Goal: Transaction & Acquisition: Purchase product/service

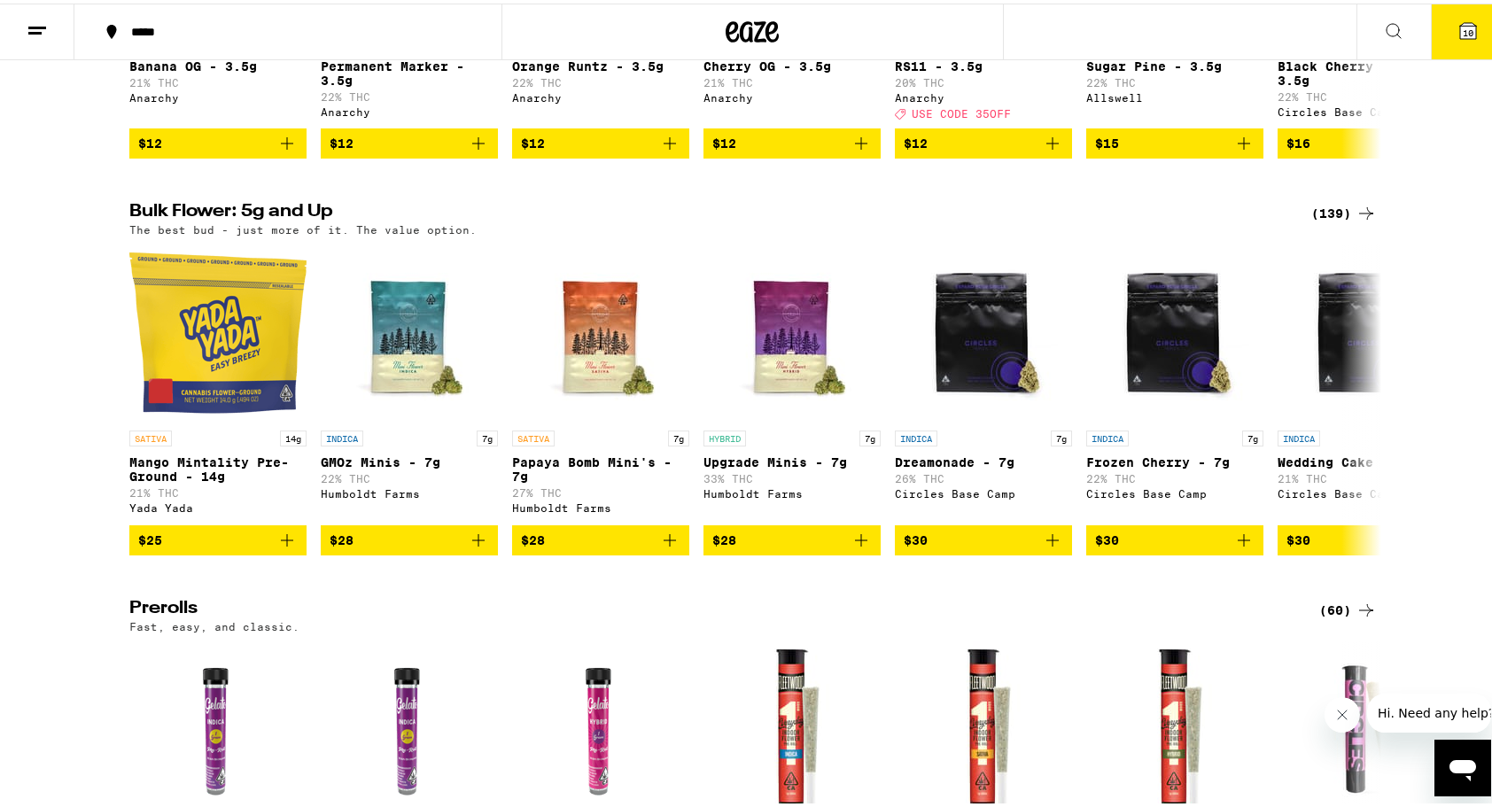
click at [1318, 221] on div "(139)" at bounding box center [1344, 209] width 66 height 21
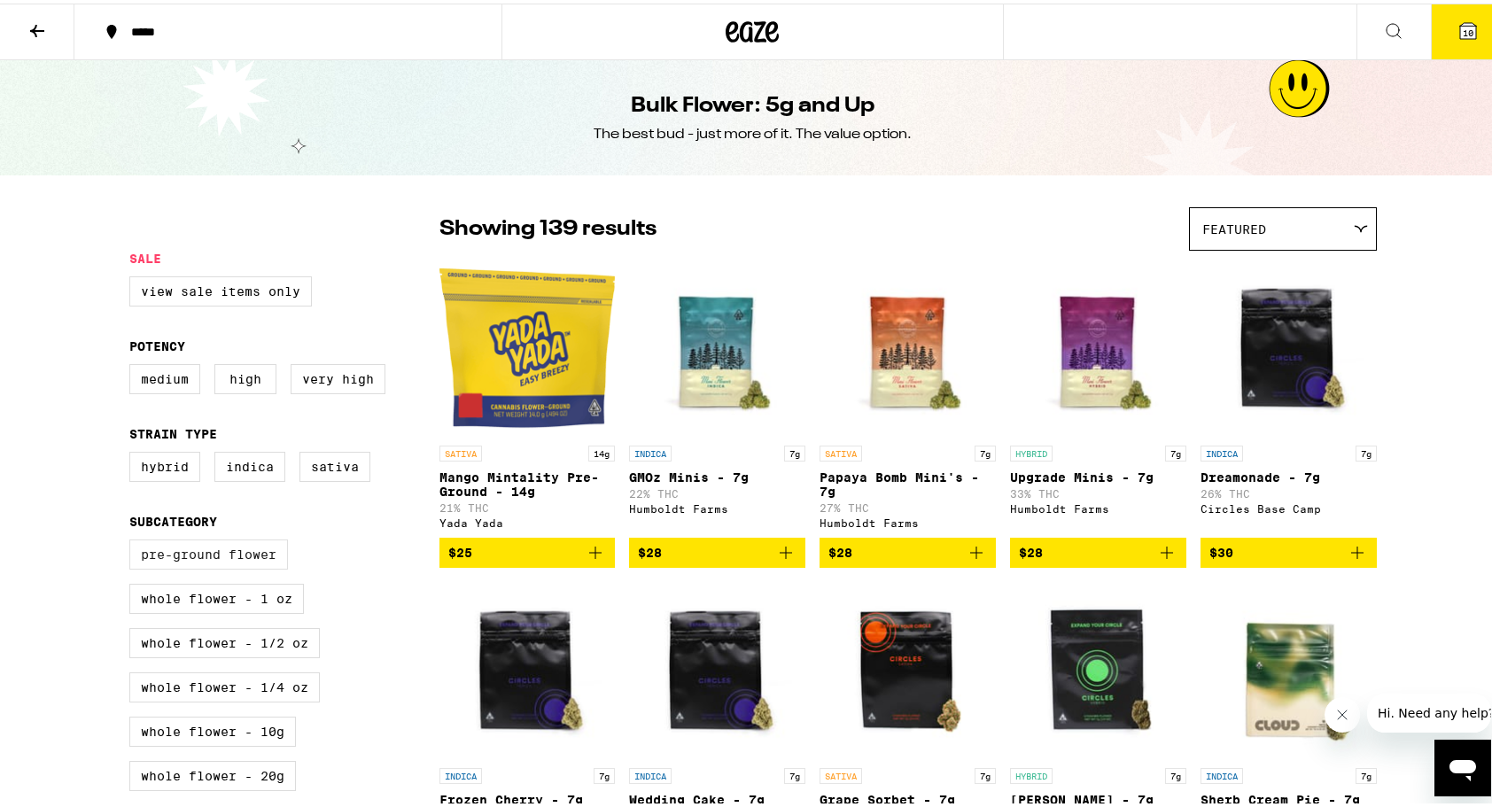
click at [213, 562] on label "Pre-ground Flower" at bounding box center [208, 551] width 159 height 30
click at [134, 540] on input "Pre-ground Flower" at bounding box center [133, 539] width 1 height 1
checkbox input "true"
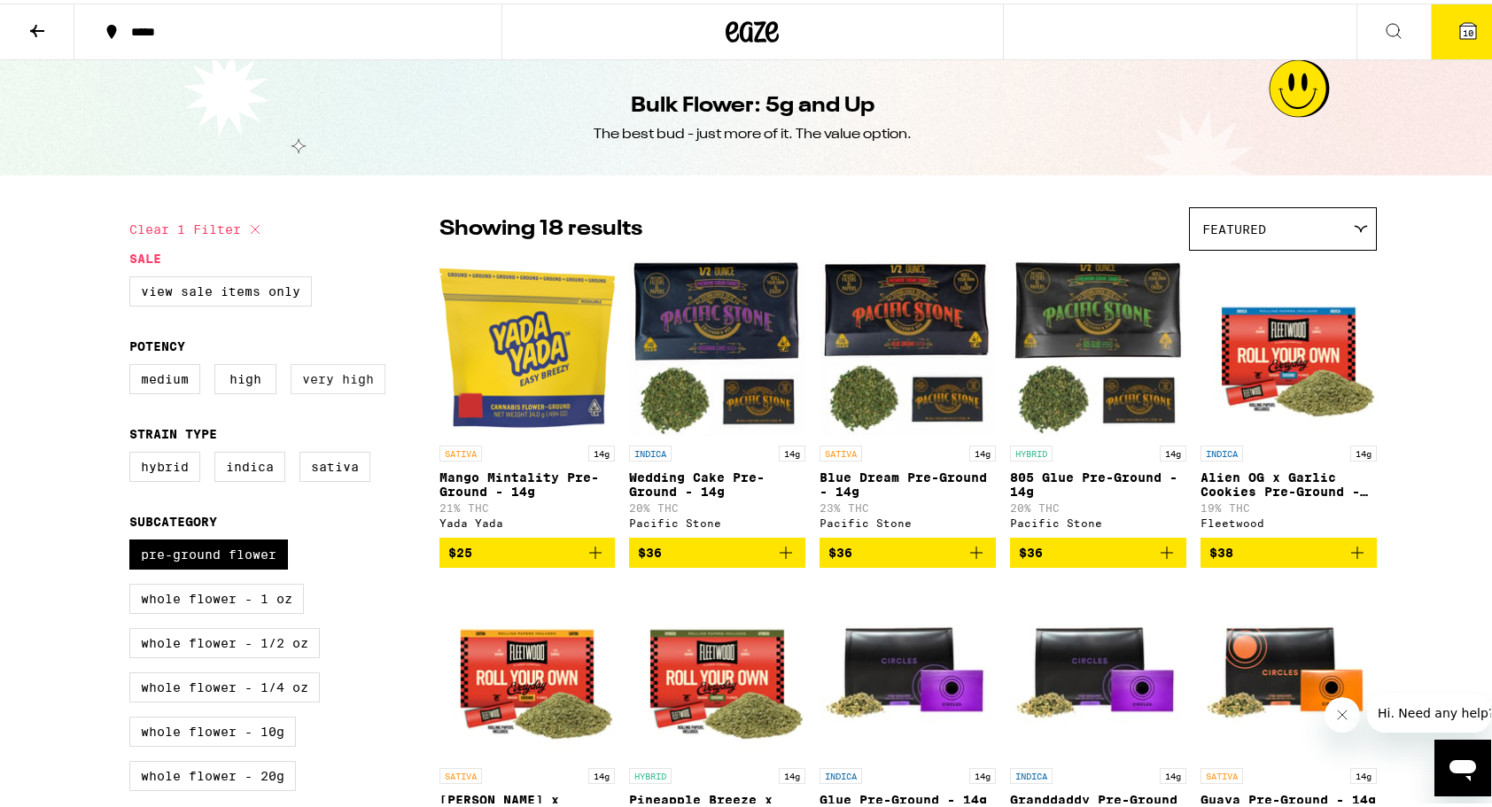
click at [364, 387] on label "Very High" at bounding box center [338, 376] width 95 height 30
click at [134, 364] on input "Very High" at bounding box center [133, 363] width 1 height 1
checkbox input "true"
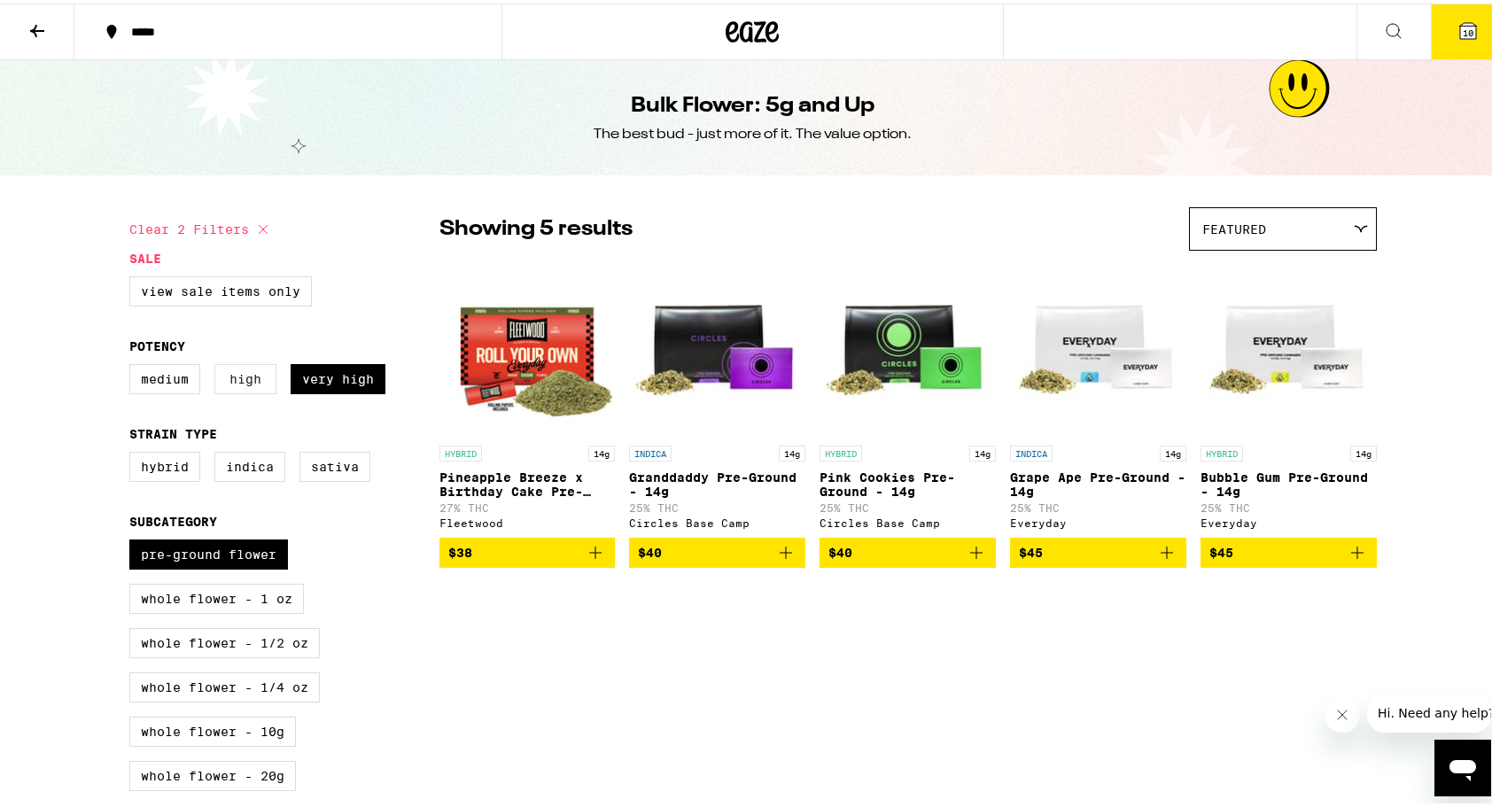
click at [259, 388] on label "High" at bounding box center [245, 376] width 62 height 30
click at [134, 364] on input "High" at bounding box center [133, 363] width 1 height 1
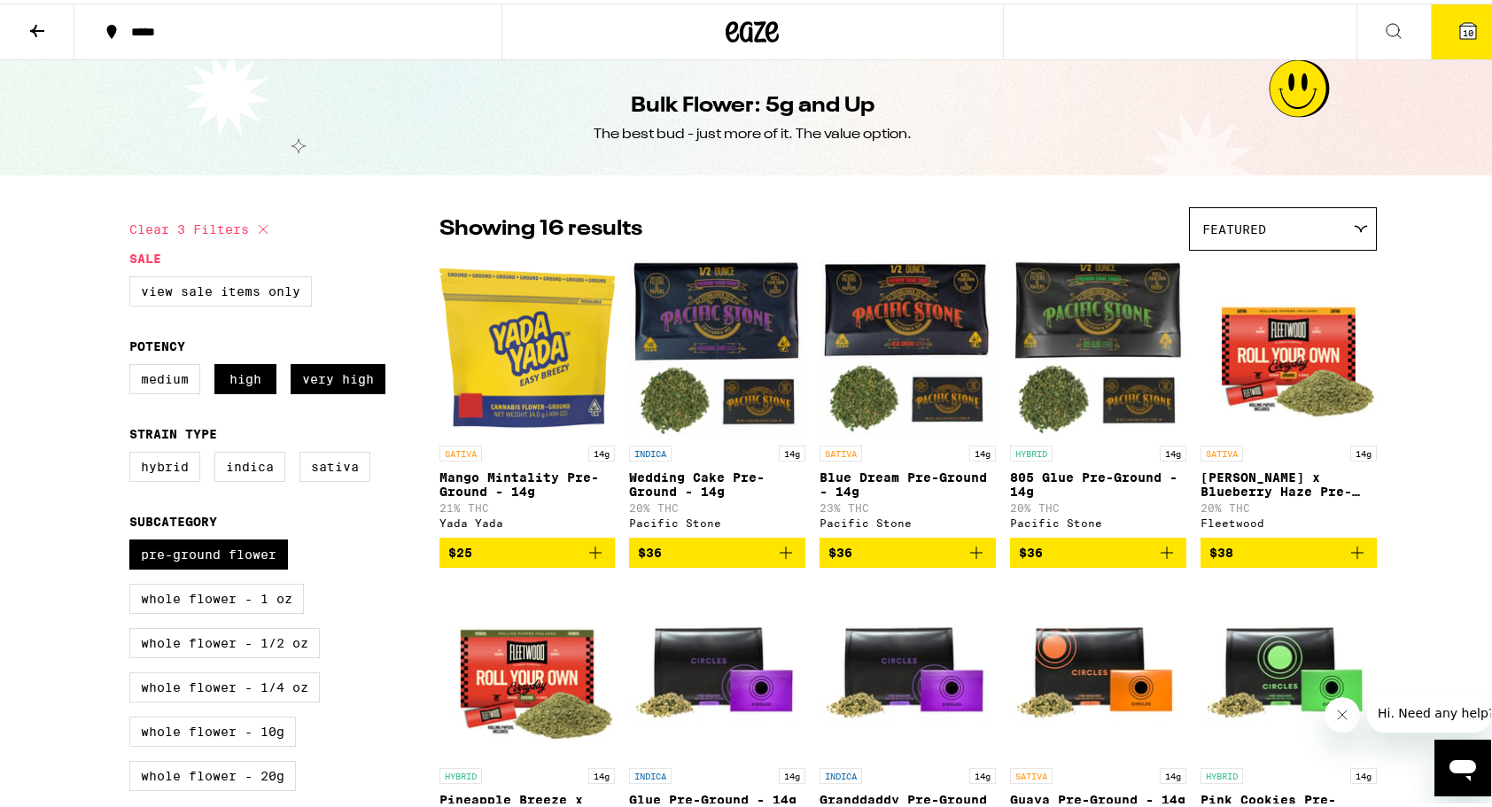
click at [224, 225] on button "Clear 3 filters" at bounding box center [201, 226] width 144 height 44
checkbox input "false"
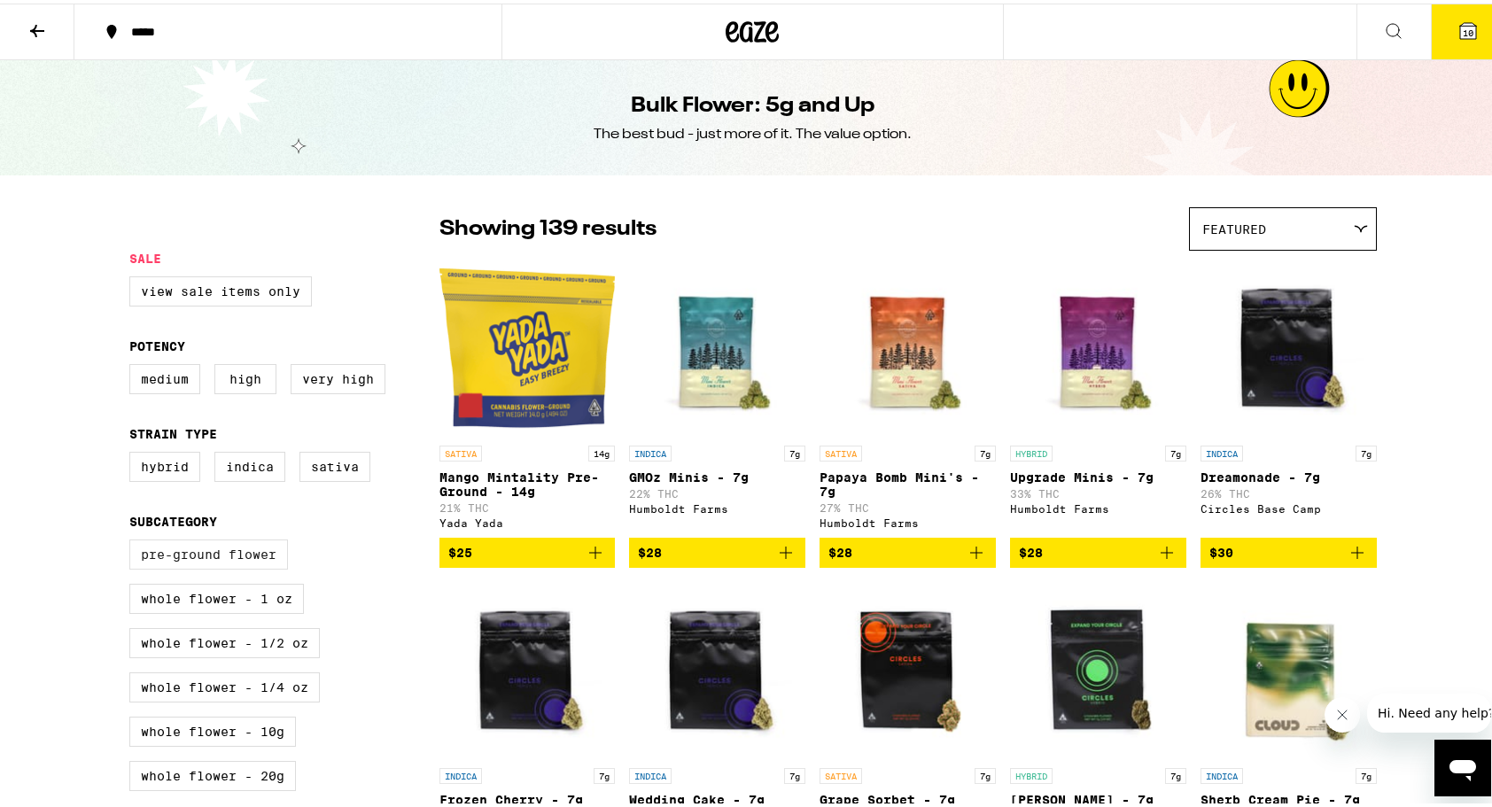
click at [194, 563] on label "Pre-ground Flower" at bounding box center [208, 551] width 159 height 30
click at [134, 540] on input "Pre-ground Flower" at bounding box center [133, 539] width 1 height 1
checkbox input "true"
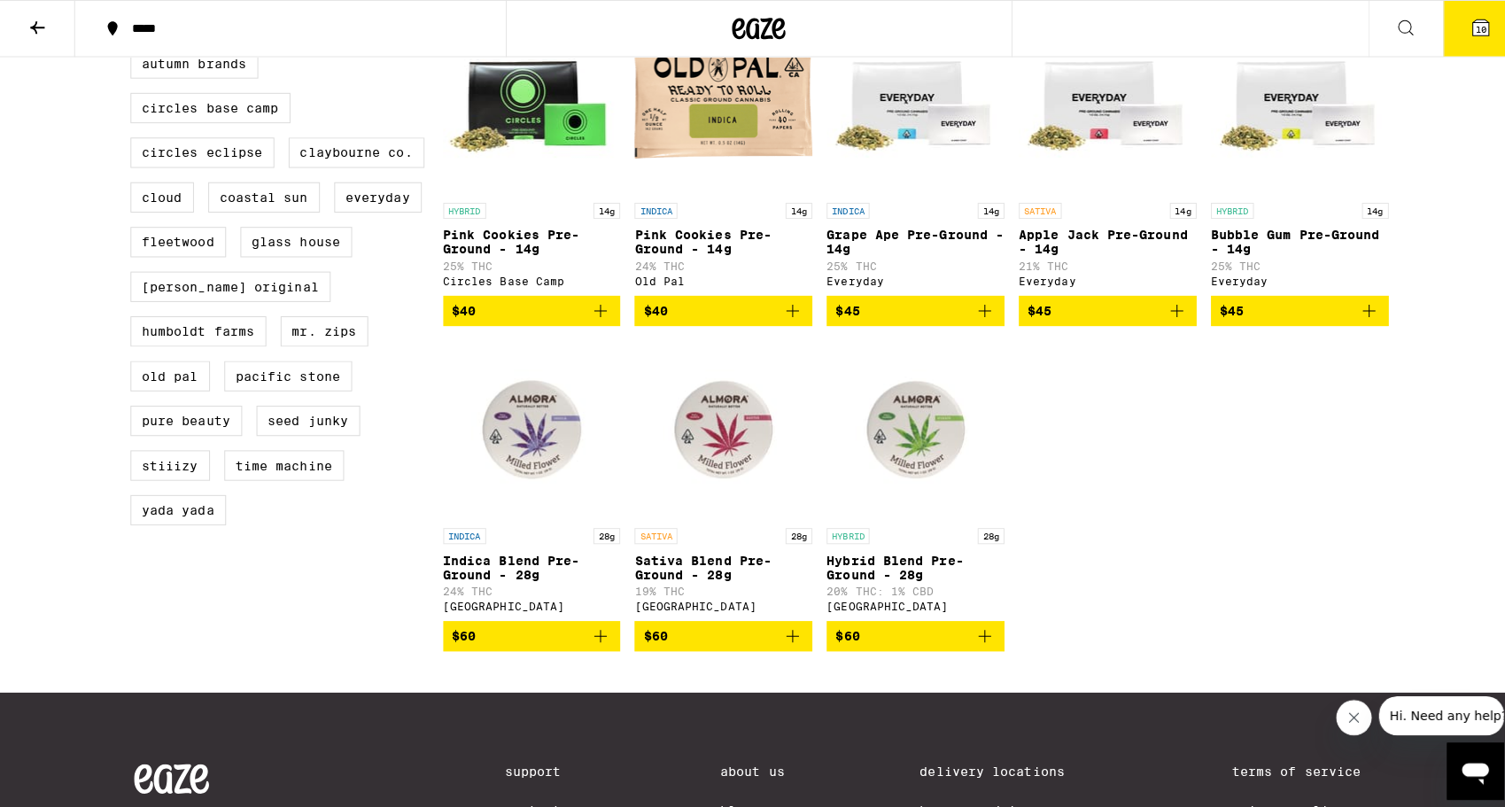
scroll to position [709, 0]
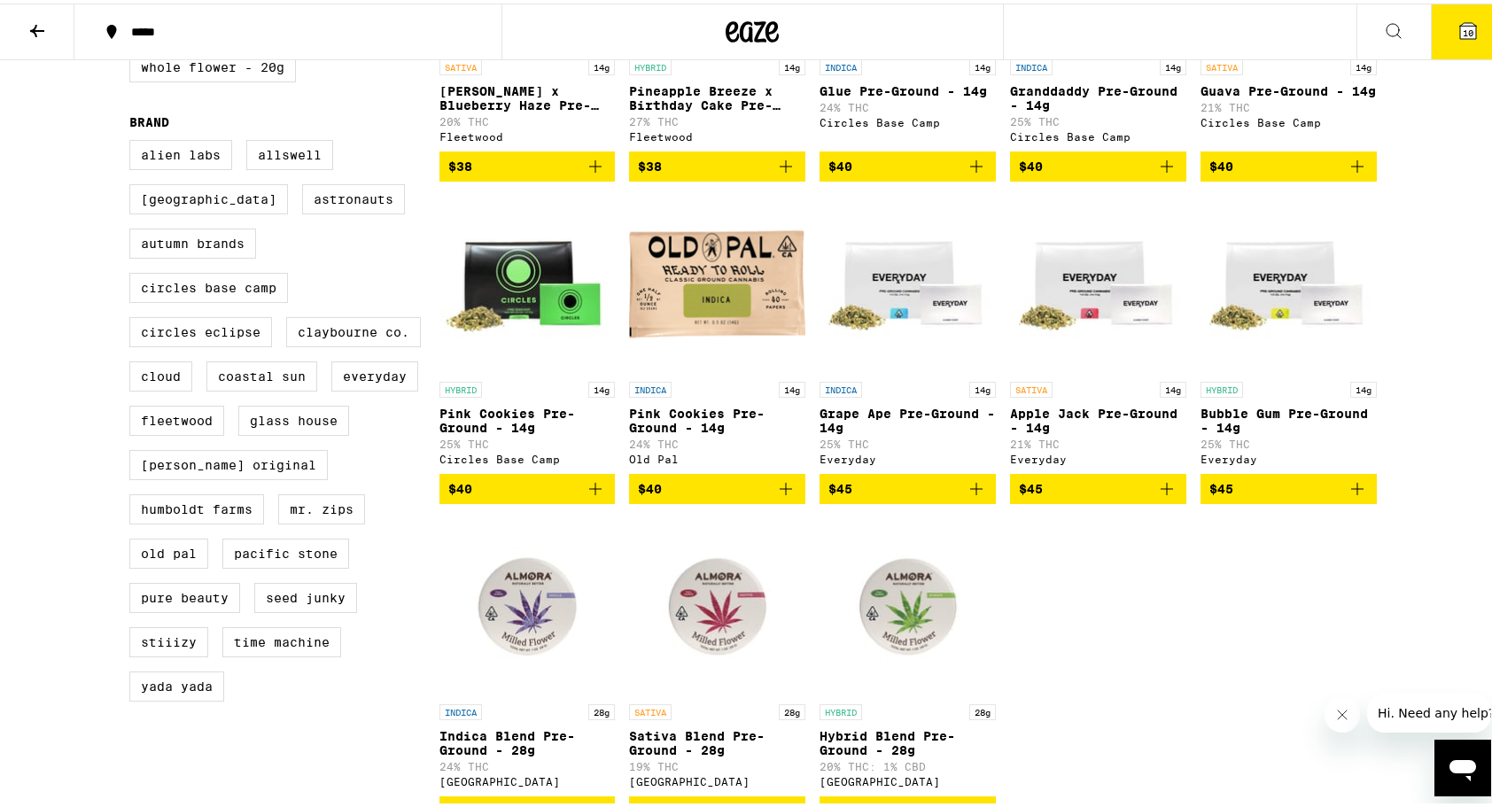
click at [703, 109] on p "Pineapple Breeze x Birthday Cake Pre-Ground - 14g" at bounding box center [717, 95] width 176 height 28
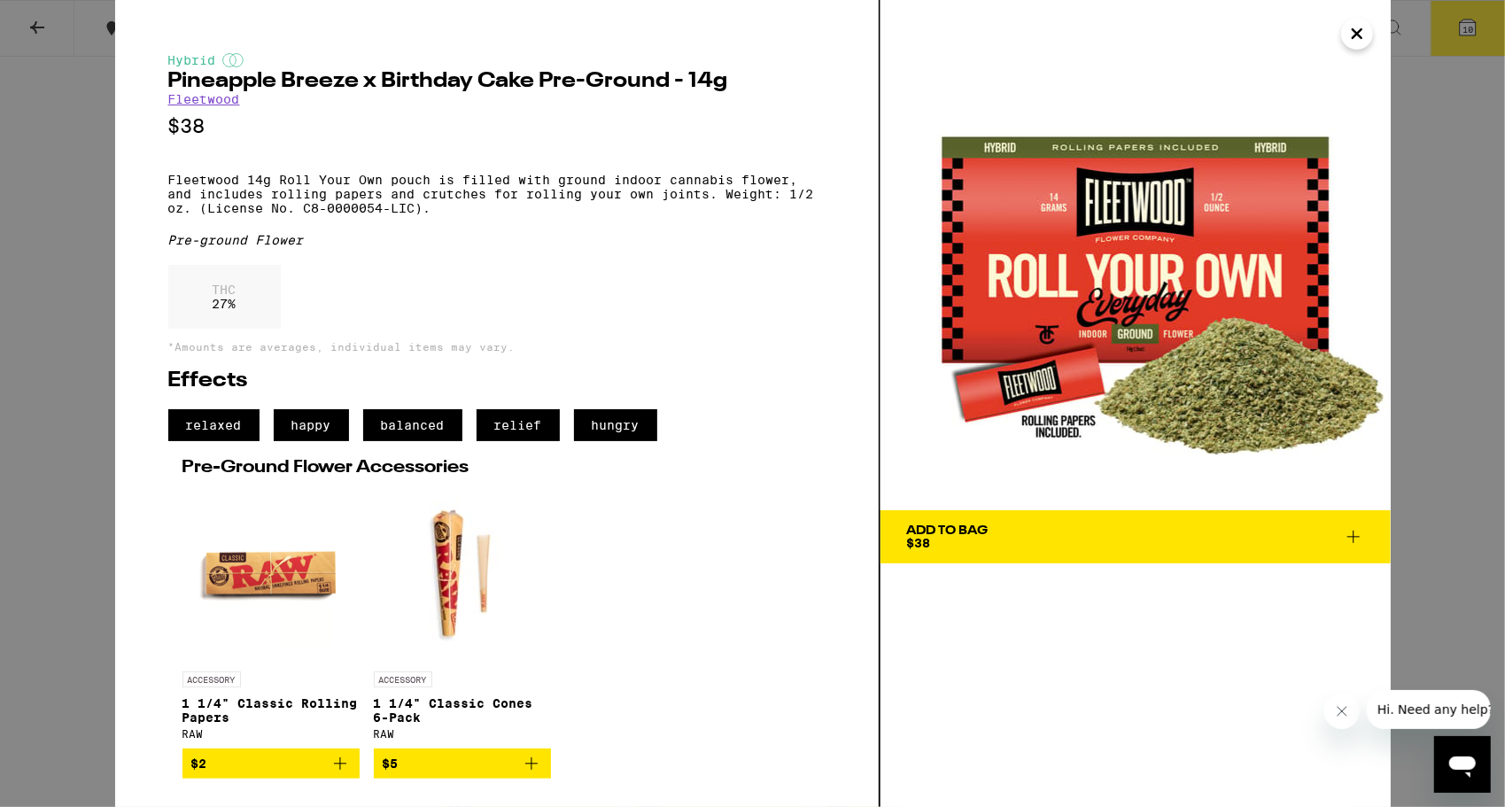
click at [1169, 545] on span "Add To Bag $38" at bounding box center [1135, 536] width 457 height 25
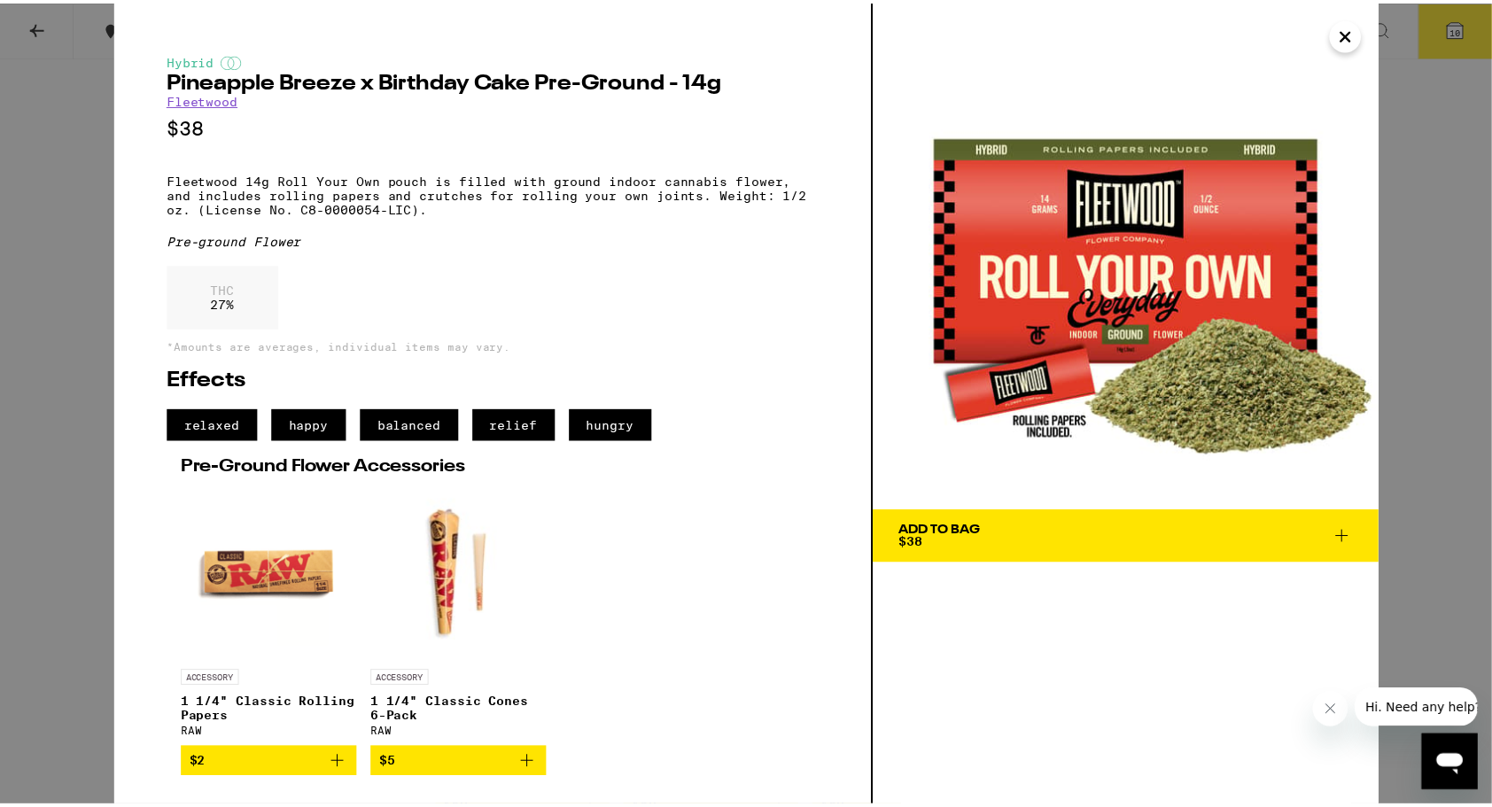
scroll to position [590, 0]
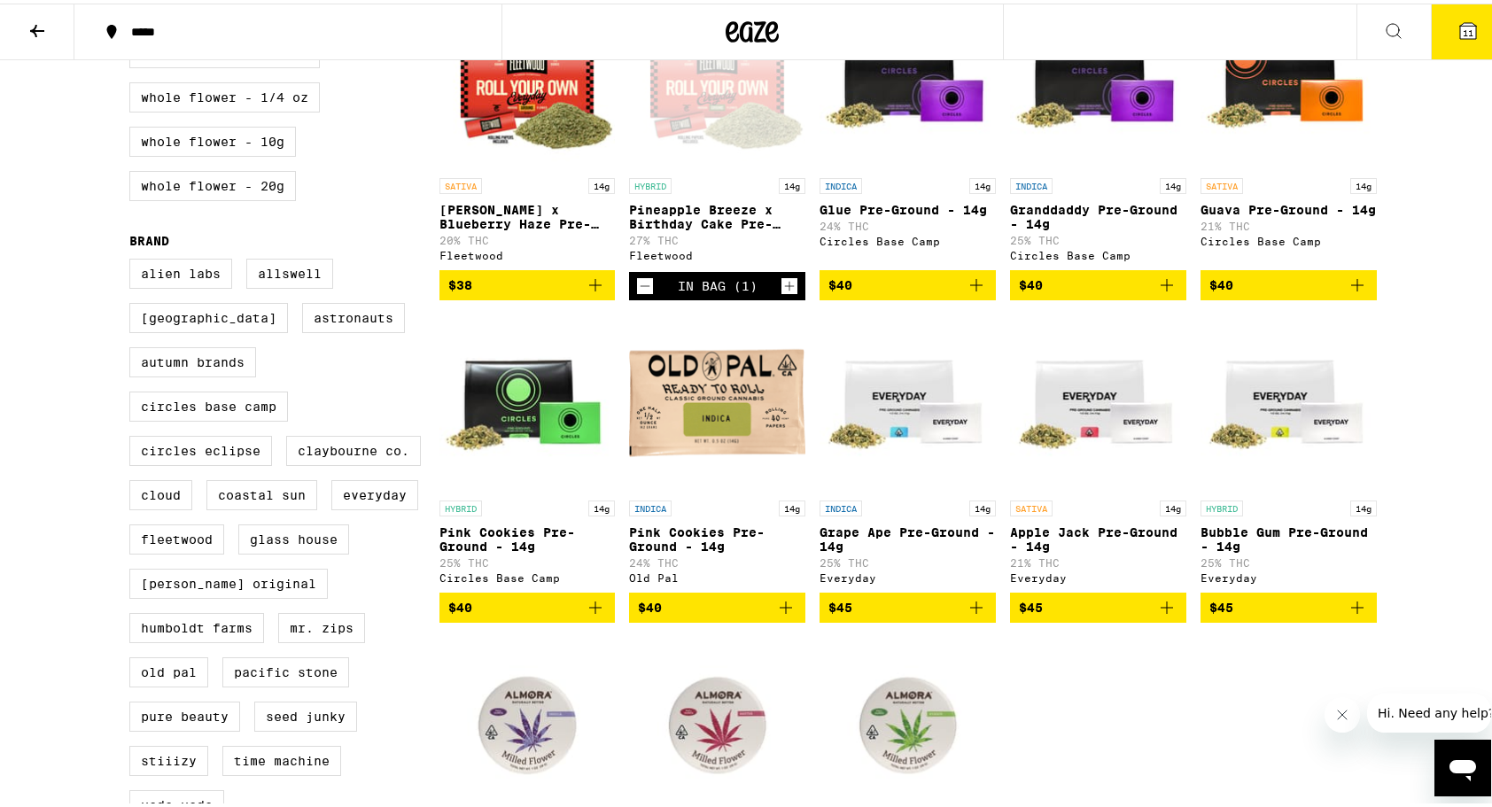
click at [1463, 28] on span "11" at bounding box center [1468, 29] width 11 height 11
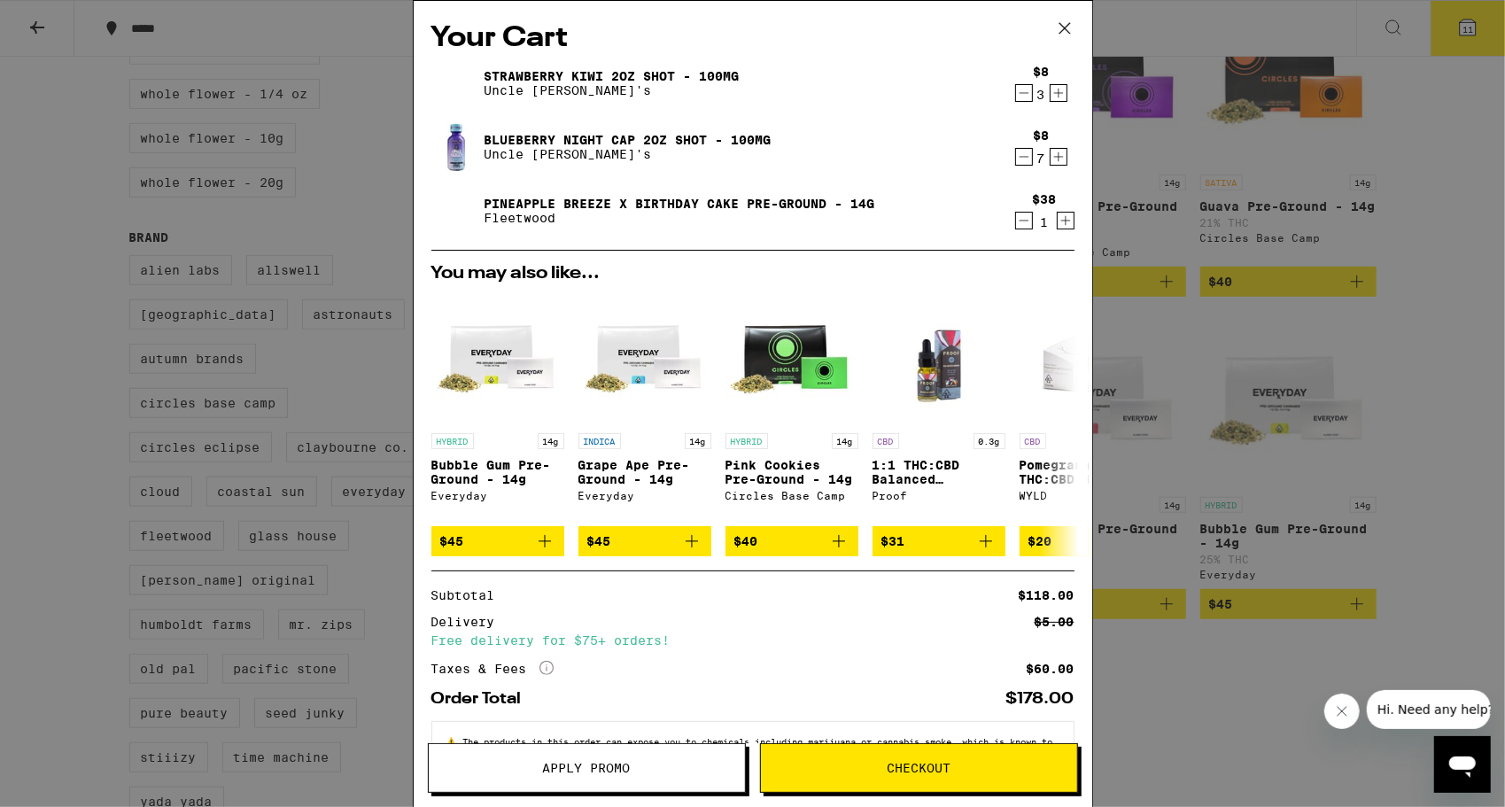
click at [1062, 28] on icon at bounding box center [1065, 28] width 27 height 27
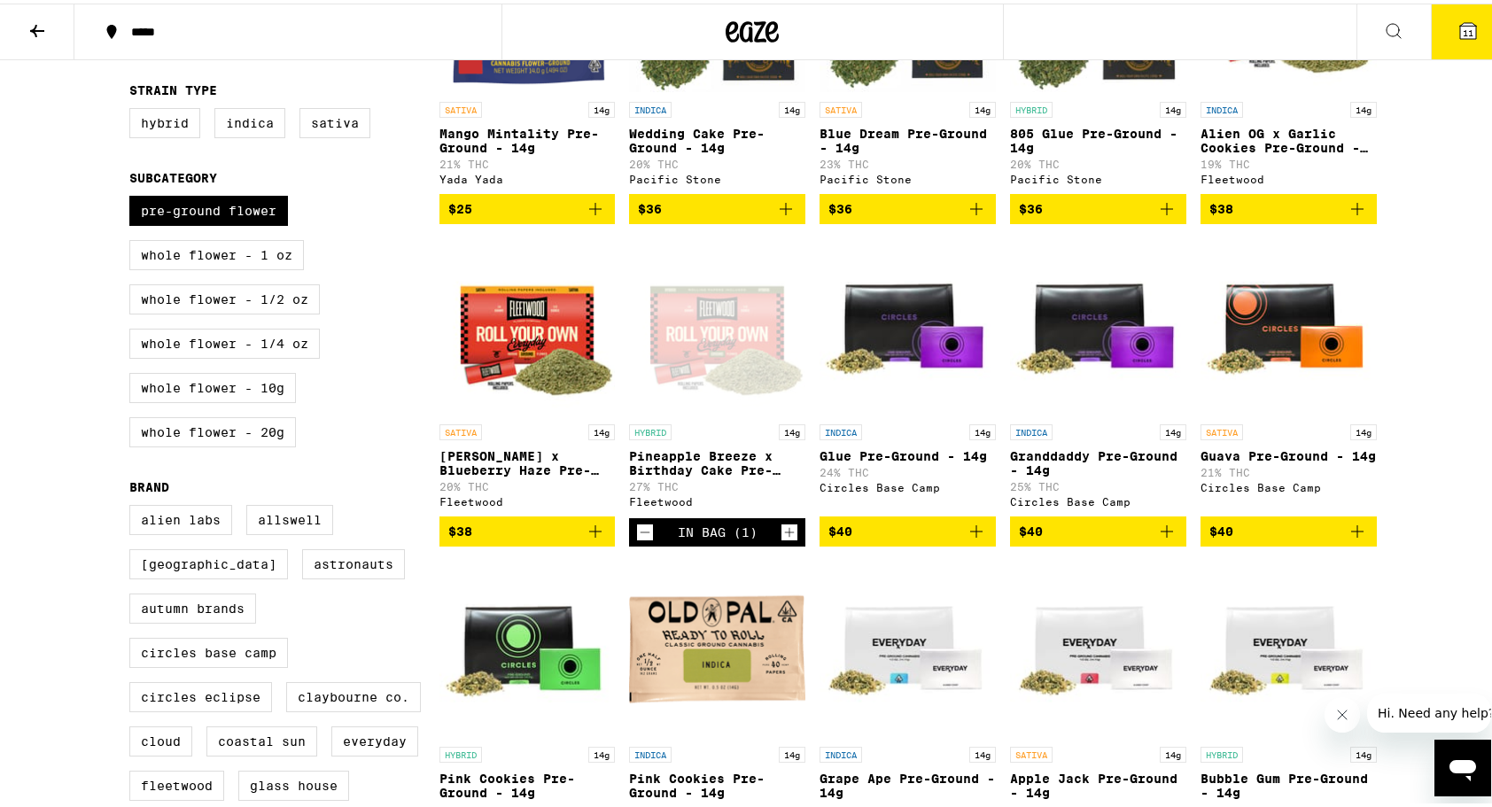
scroll to position [147, 0]
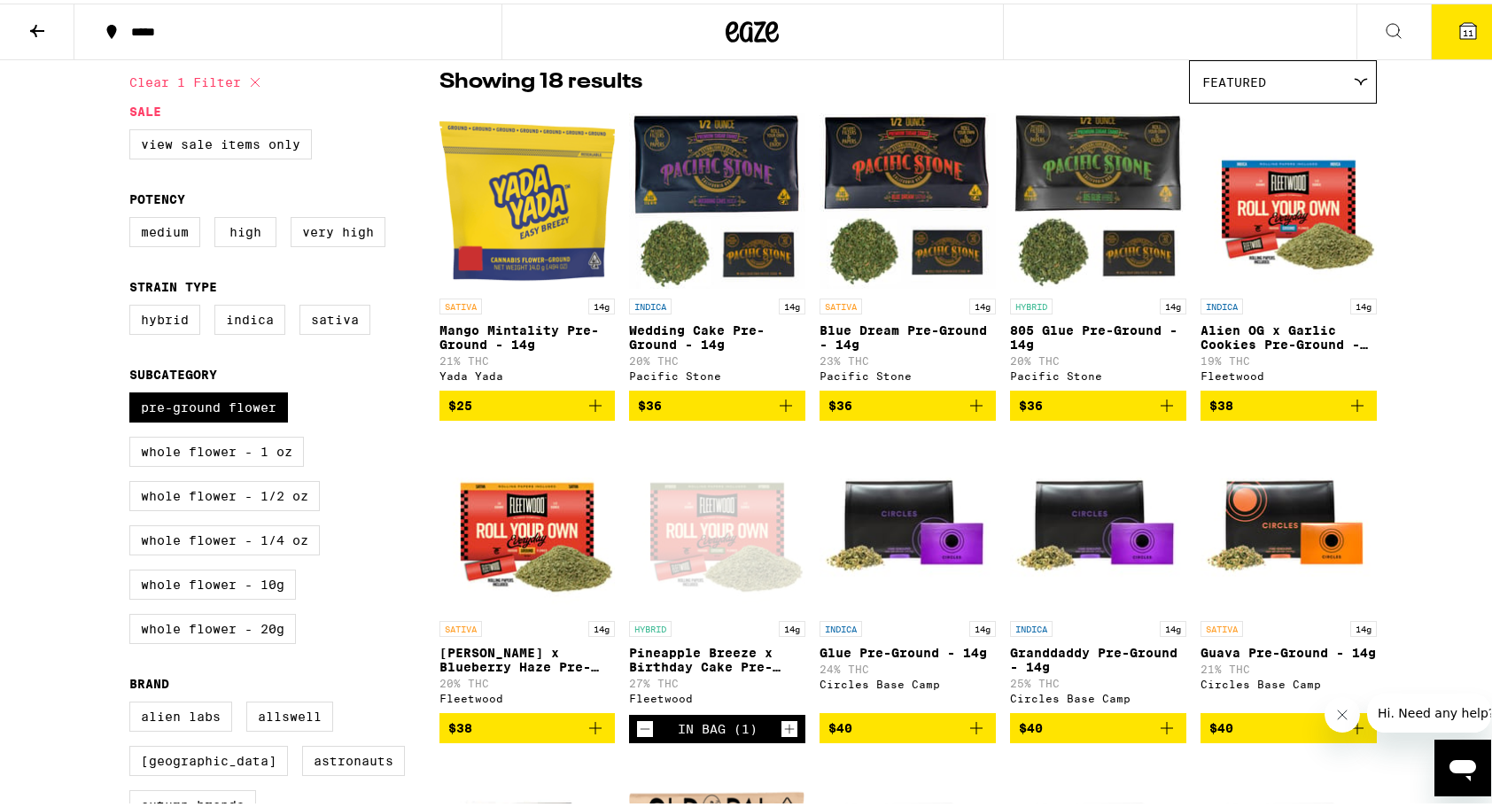
click at [132, 106] on legend "Sale" at bounding box center [145, 108] width 32 height 14
click at [170, 147] on label "View Sale Items Only" at bounding box center [220, 141] width 183 height 30
click at [134, 129] on input "View Sale Items Only" at bounding box center [133, 128] width 1 height 1
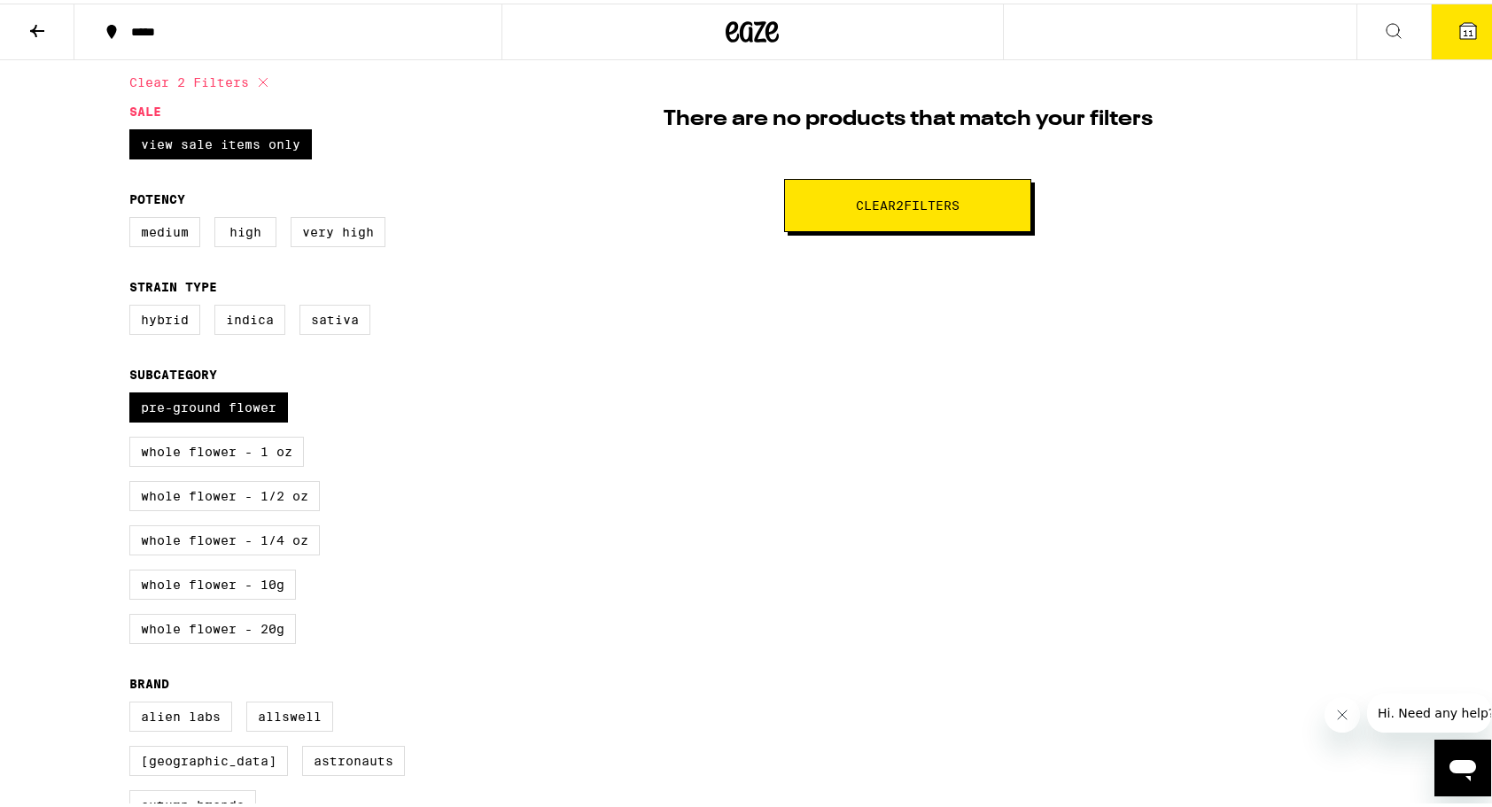
click at [985, 223] on button "Clear 2 filter s" at bounding box center [907, 201] width 247 height 53
checkbox input "false"
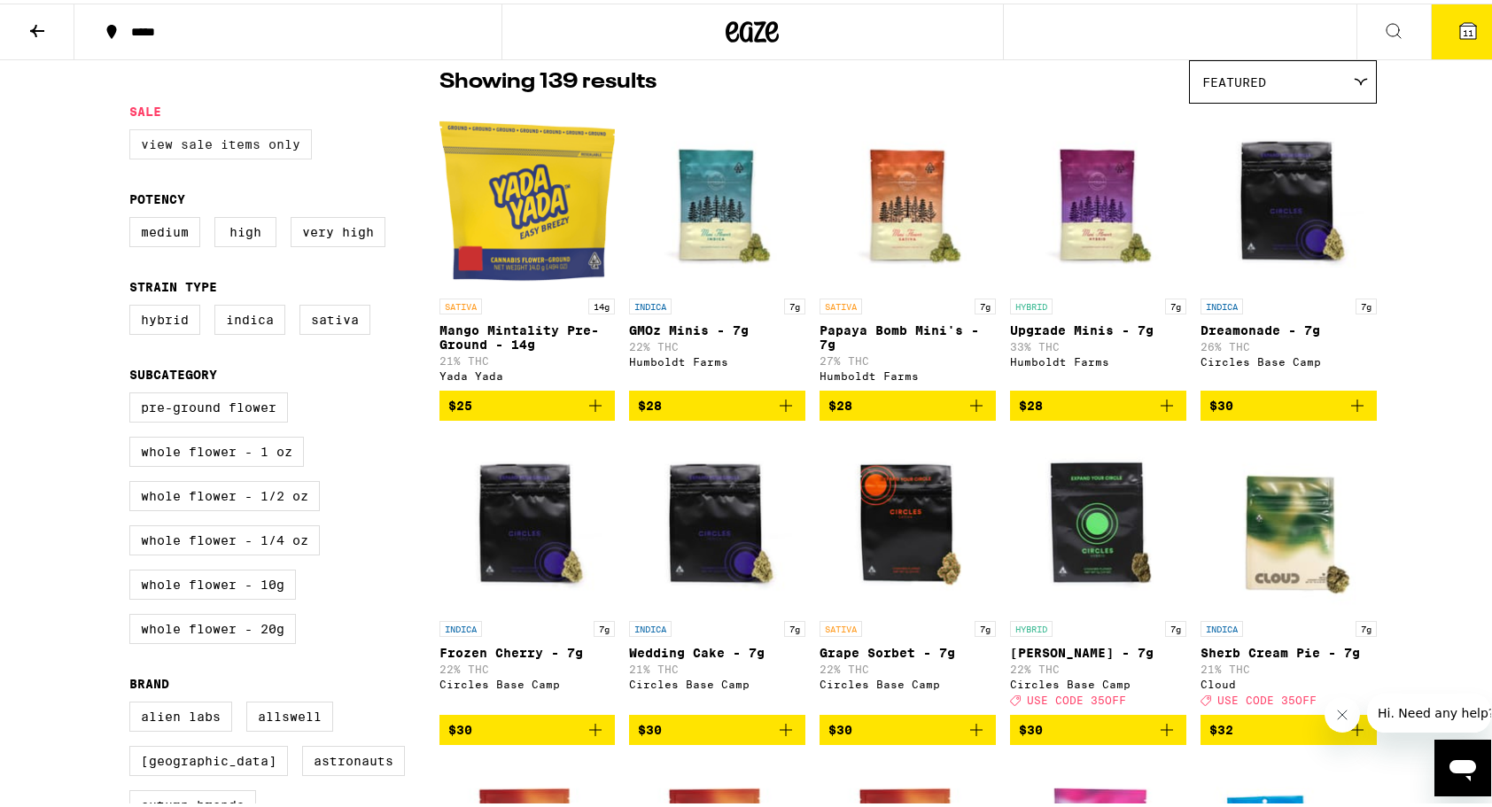
click at [229, 143] on label "View Sale Items Only" at bounding box center [220, 141] width 183 height 30
click at [134, 129] on input "View Sale Items Only" at bounding box center [133, 128] width 1 height 1
checkbox input "true"
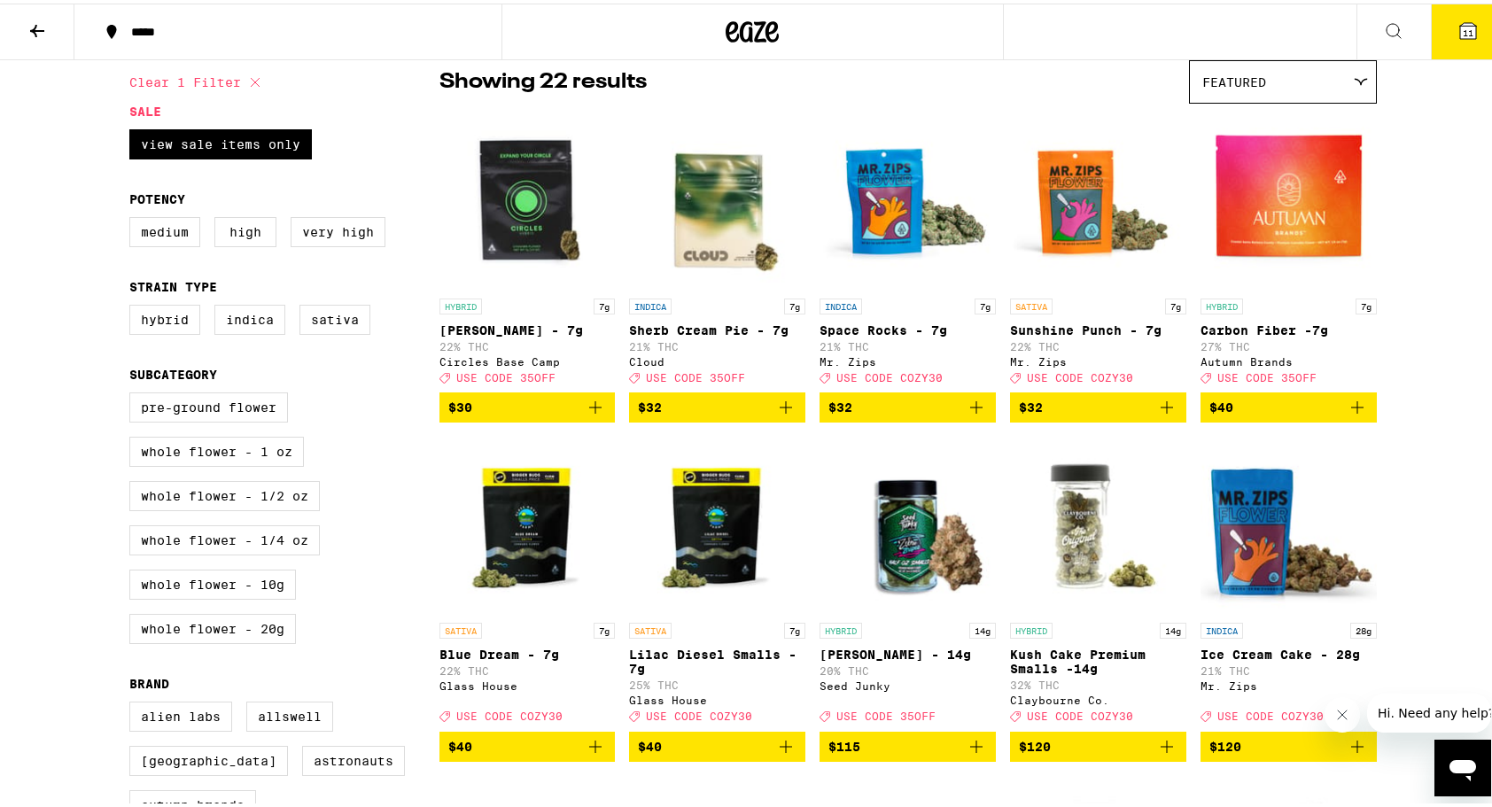
click at [1464, 25] on icon at bounding box center [1467, 27] width 21 height 21
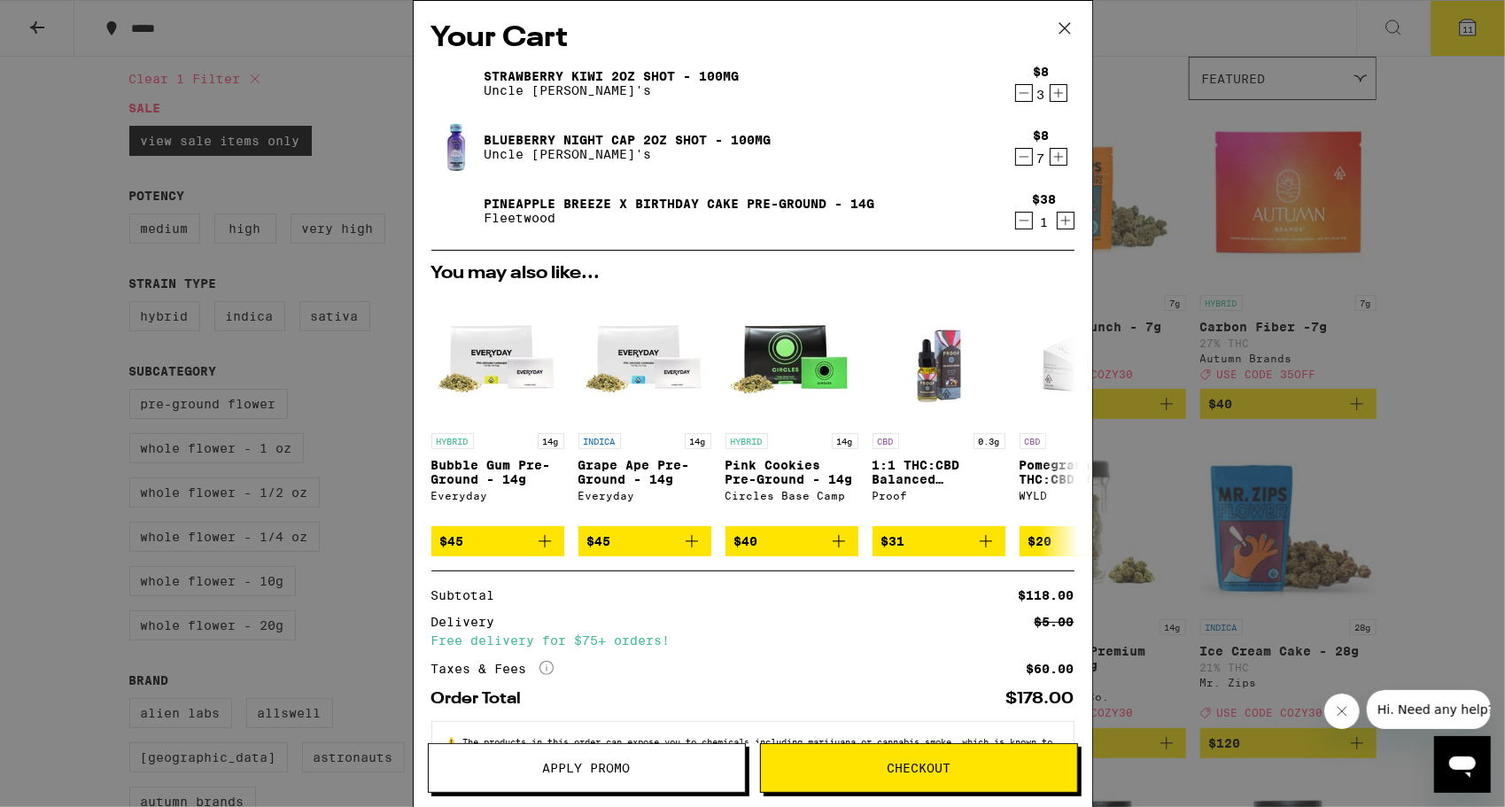
click at [611, 774] on span "Apply Promo" at bounding box center [587, 768] width 88 height 12
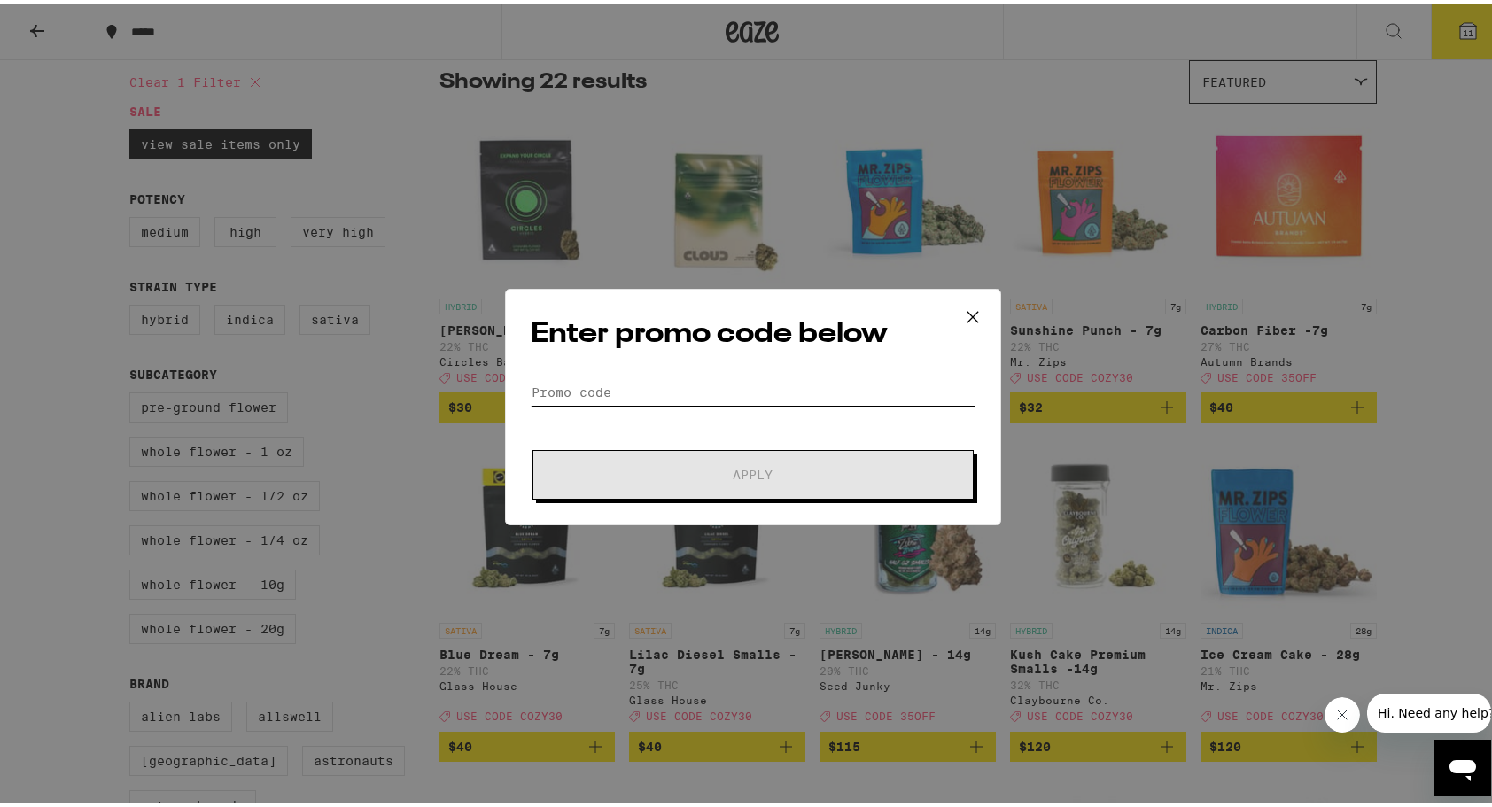
click at [658, 379] on input "Promo Code" at bounding box center [753, 389] width 445 height 27
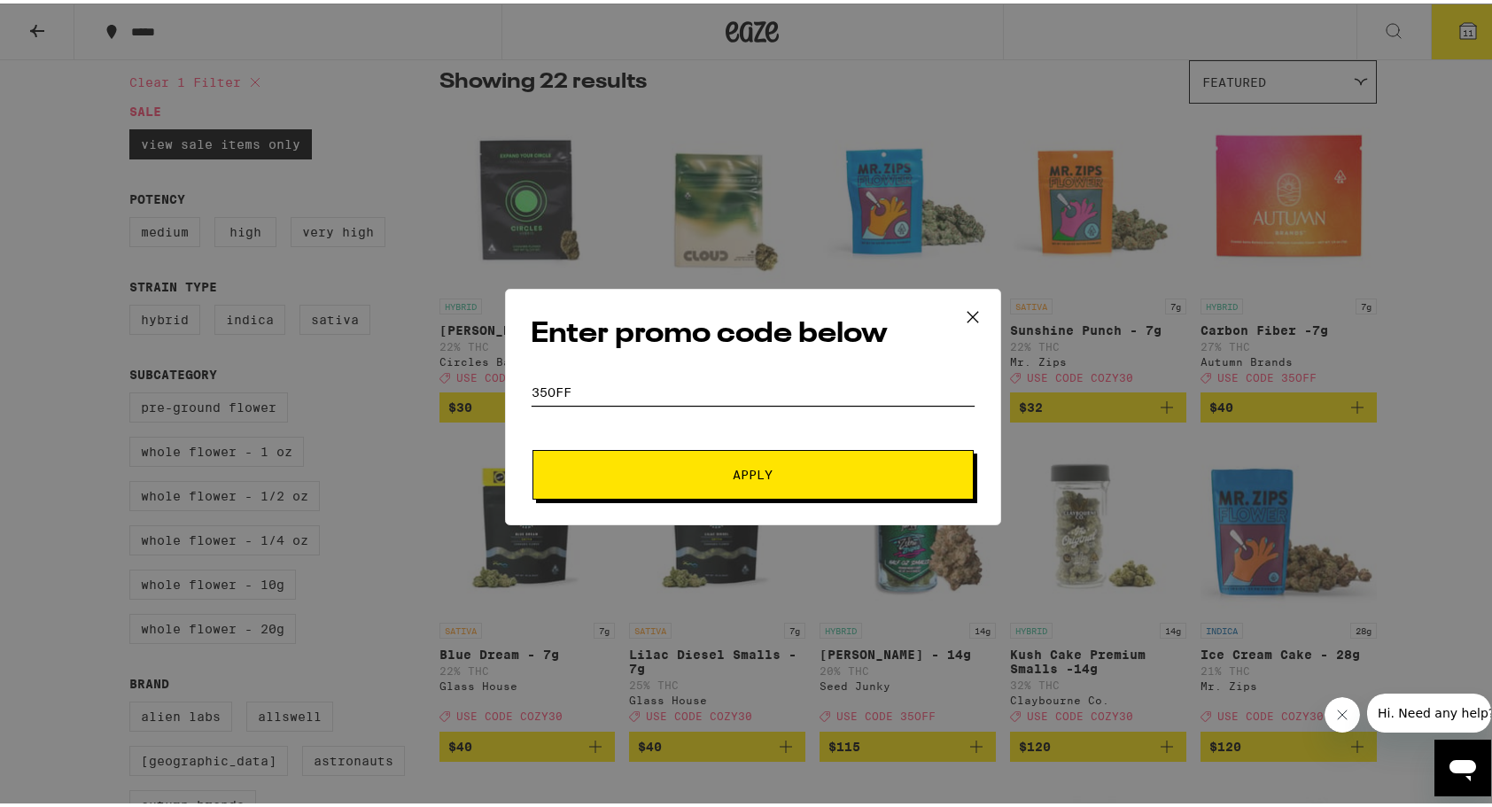
type input "35off"
click at [733, 468] on span "Apply" at bounding box center [753, 471] width 40 height 12
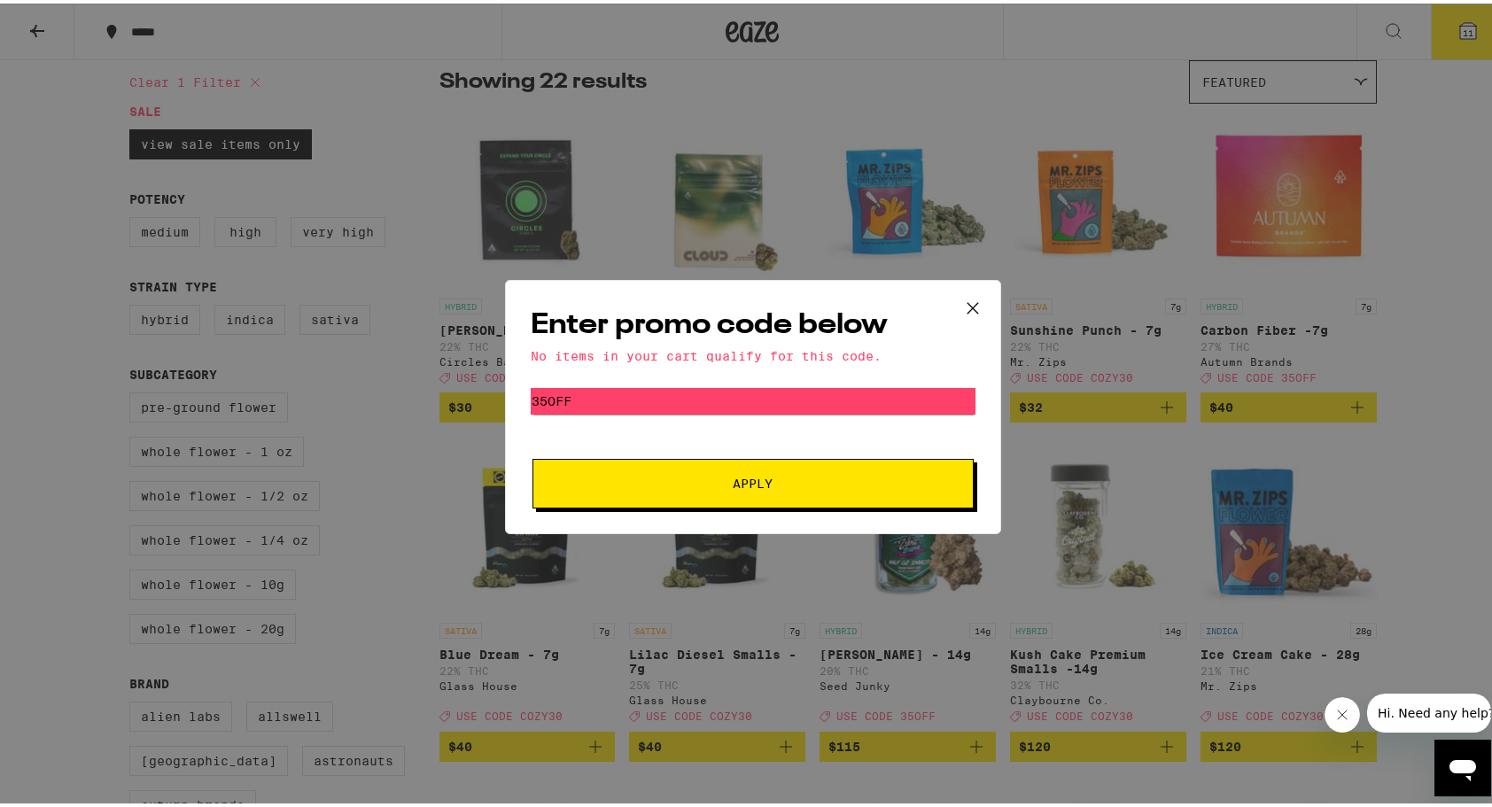
click at [962, 307] on icon at bounding box center [973, 304] width 27 height 27
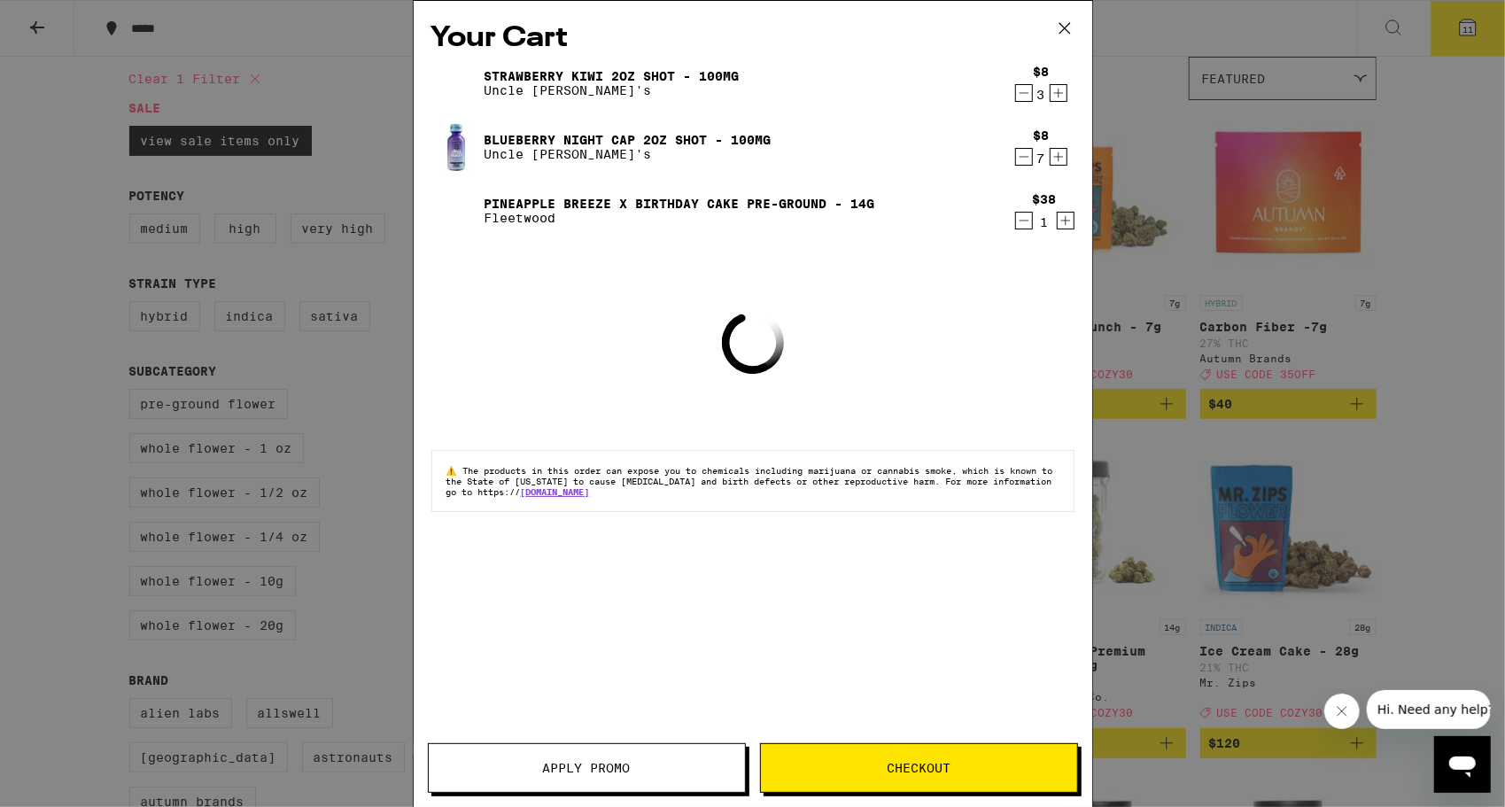
click at [568, 779] on button "Apply Promo" at bounding box center [587, 768] width 318 height 50
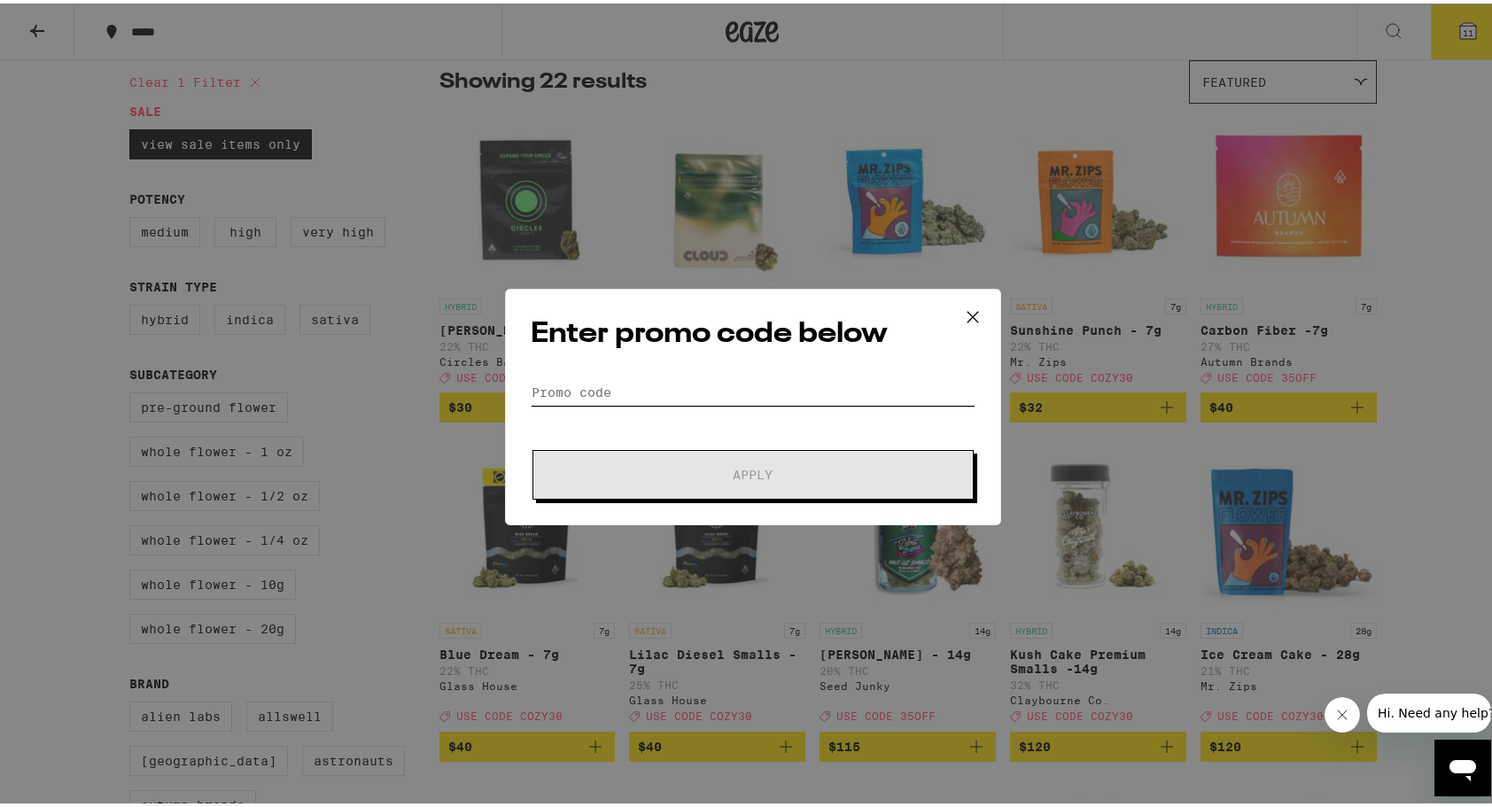
click at [578, 397] on input "Promo Code" at bounding box center [753, 389] width 445 height 27
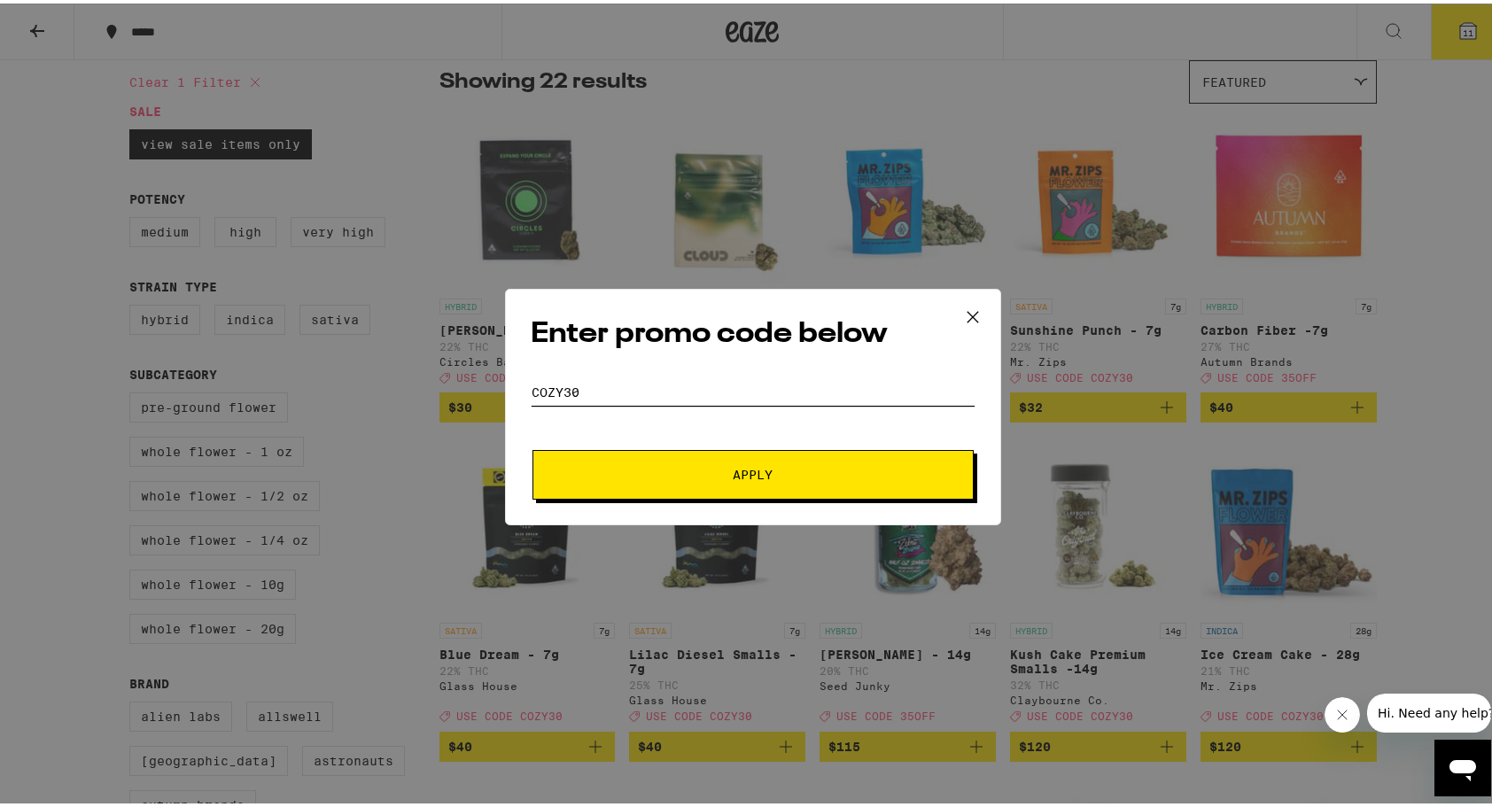
type input "cozy30"
click at [768, 475] on span "Apply" at bounding box center [753, 471] width 319 height 12
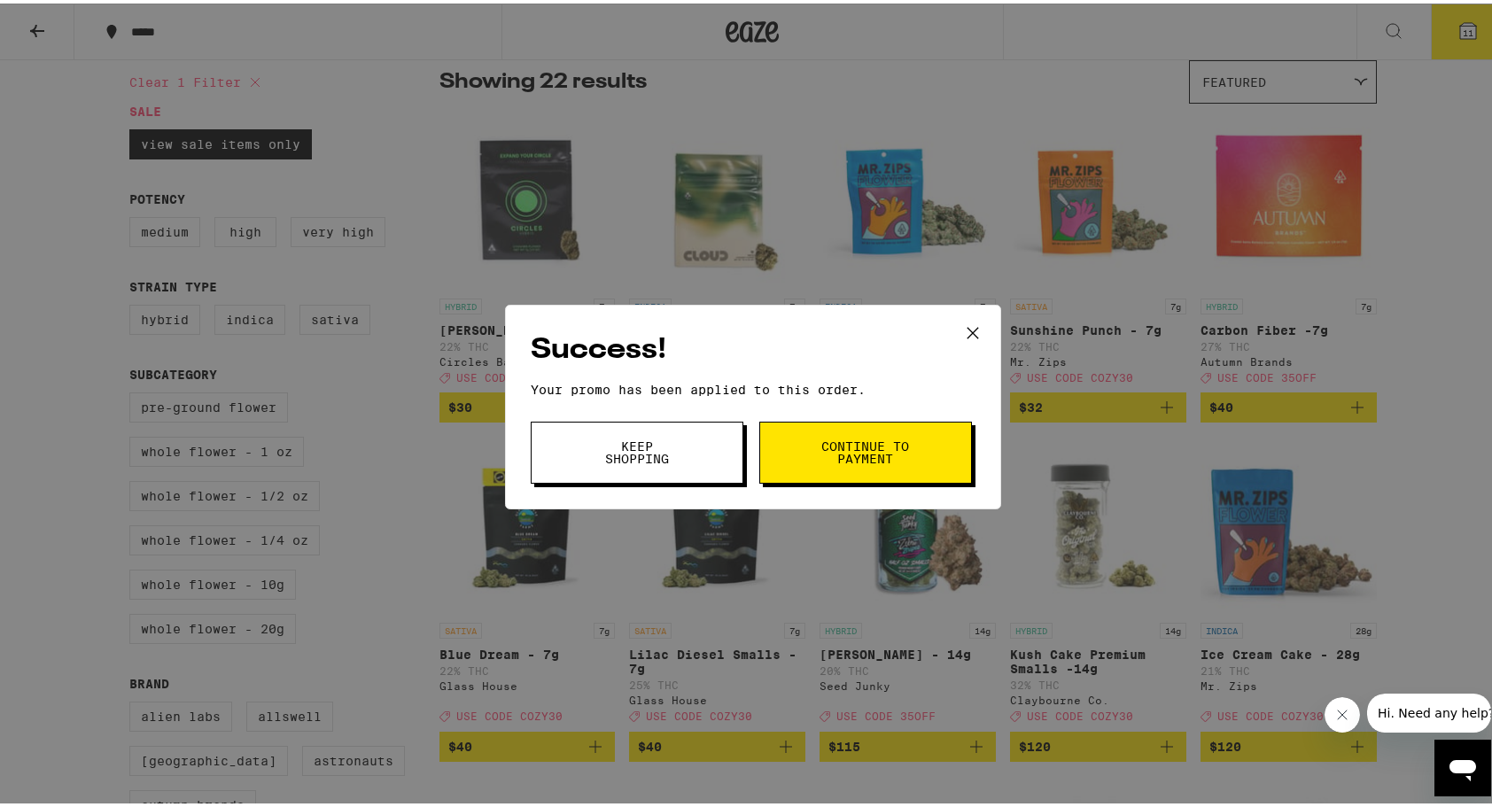
click at [768, 475] on button "Continue to payment" at bounding box center [865, 449] width 213 height 62
